Goal: Transaction & Acquisition: Subscribe to service/newsletter

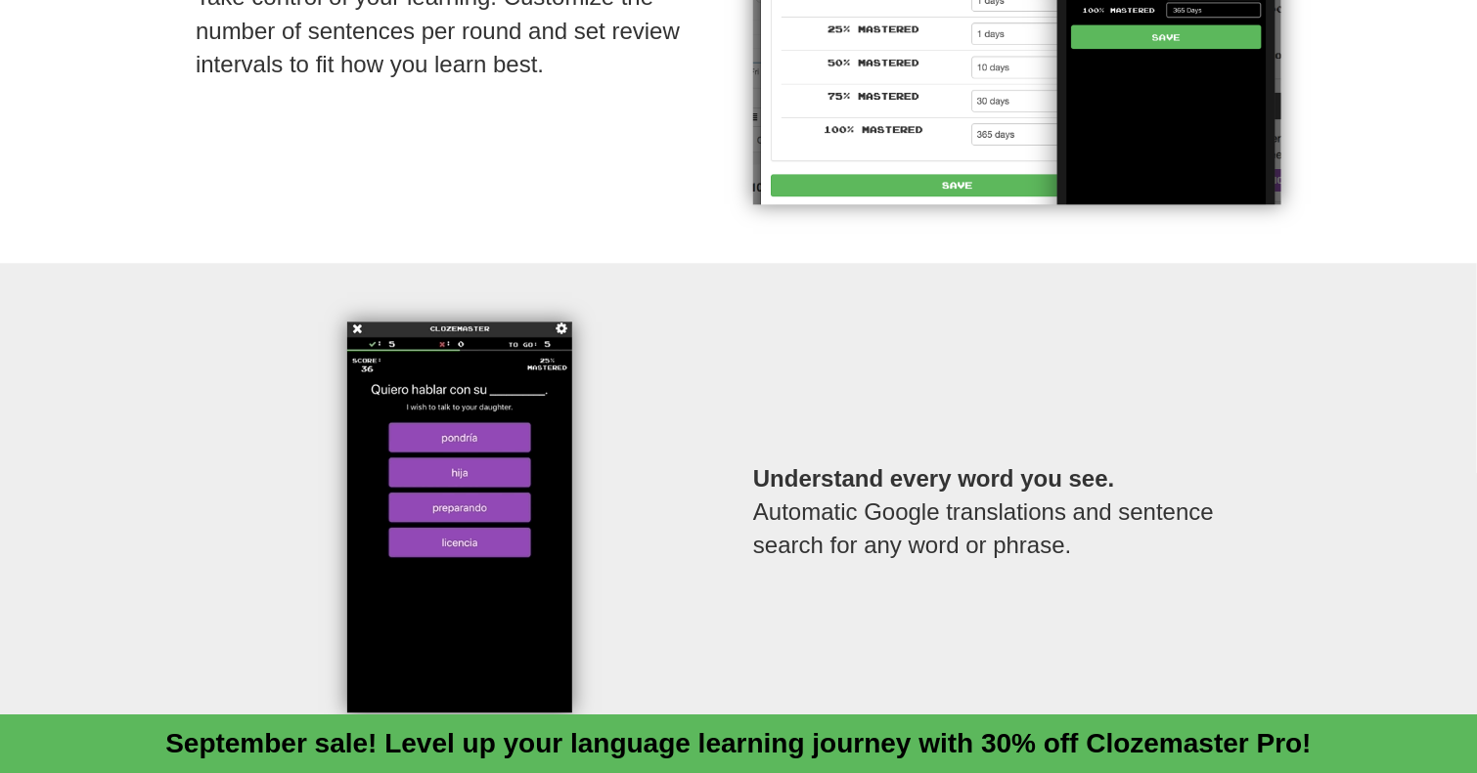
scroll to position [2239, 0]
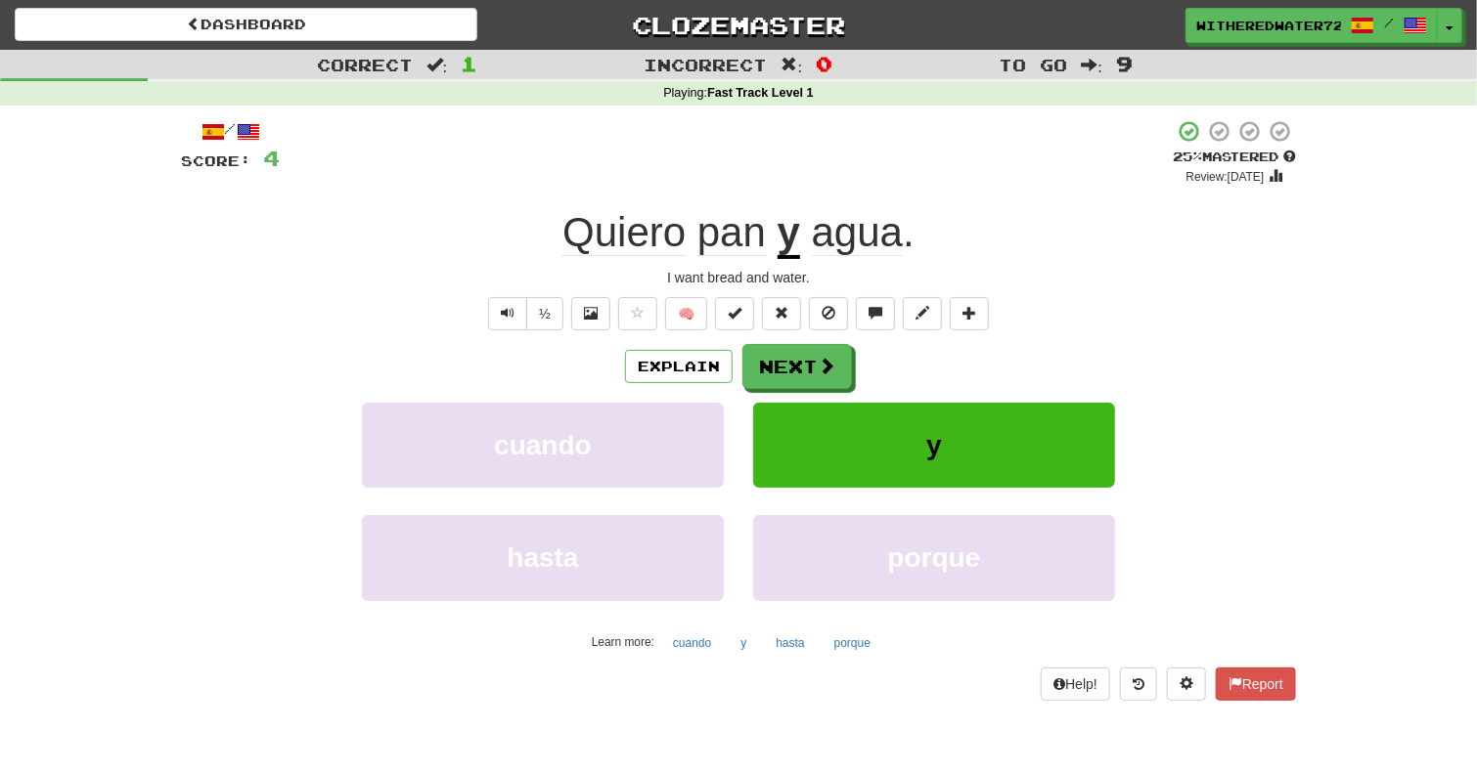
click at [731, 31] on link "Clozemaster" at bounding box center [738, 25] width 463 height 34
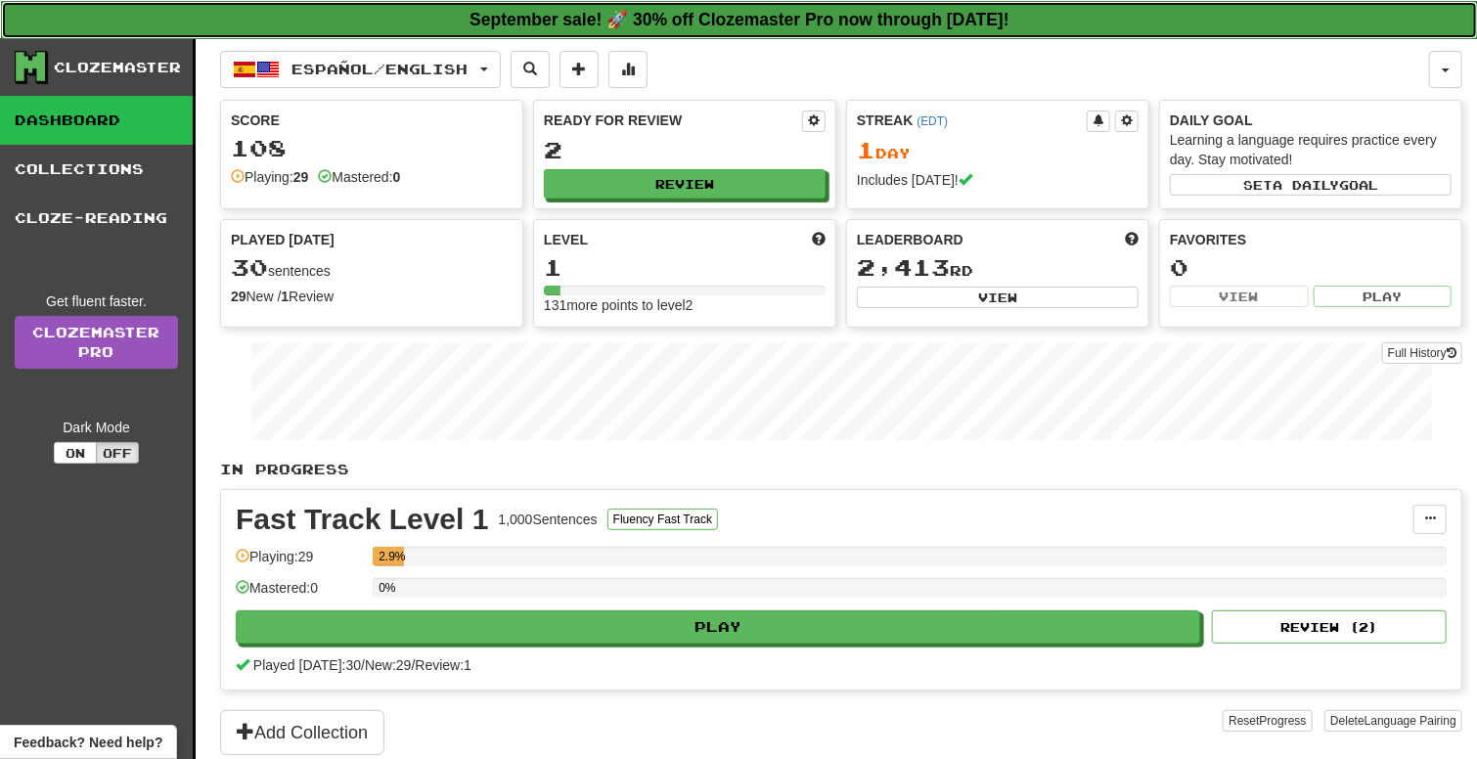
click at [915, 23] on strong "September sale! 🚀 30% off Clozemaster Pro now through [DATE]!" at bounding box center [739, 20] width 540 height 20
